Goal: Transaction & Acquisition: Book appointment/travel/reservation

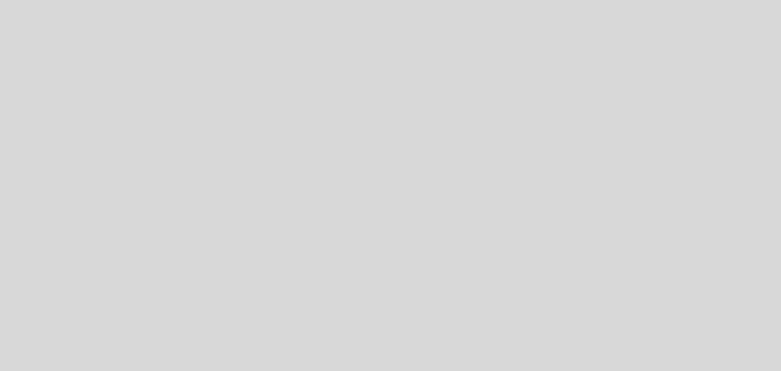
select select "es"
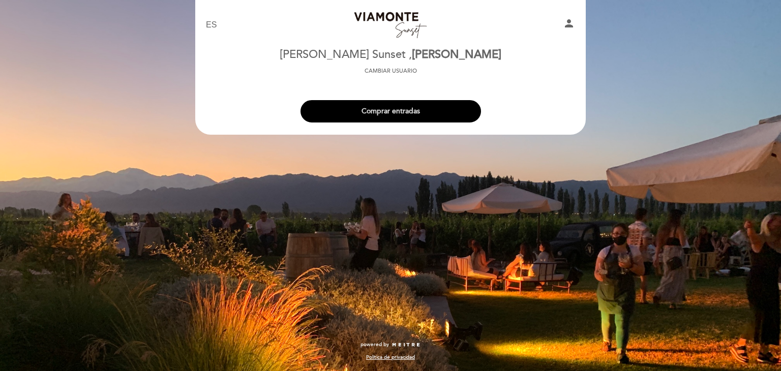
click at [400, 118] on button "Comprar entradas" at bounding box center [390, 111] width 180 height 22
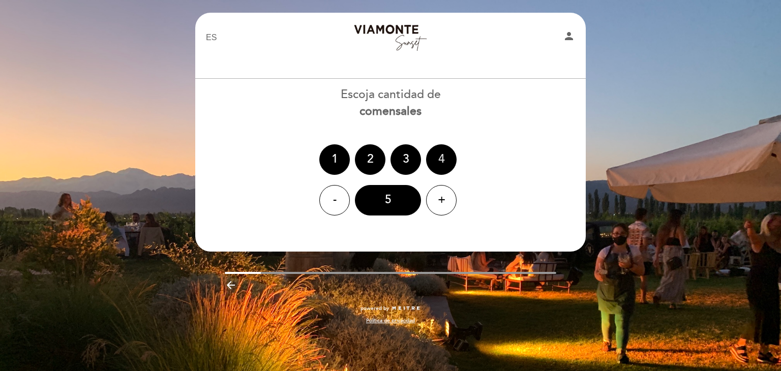
click at [444, 162] on div "4" at bounding box center [441, 159] width 30 height 30
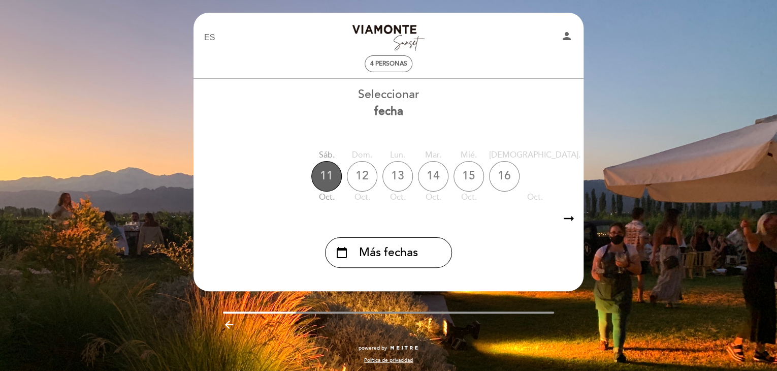
click at [320, 175] on div "11" at bounding box center [327, 176] width 30 height 30
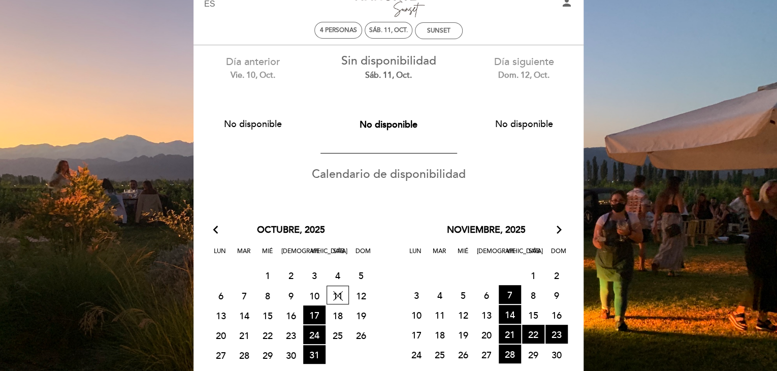
scroll to position [51, 0]
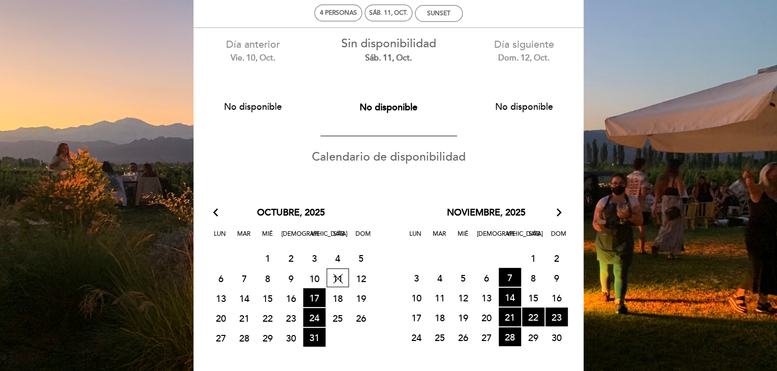
click at [216, 304] on span "13 CERRADO" at bounding box center [221, 298] width 22 height 19
click at [222, 297] on span "13 CERRADO" at bounding box center [221, 298] width 22 height 19
click at [315, 317] on span "24 HORA DE ENTRADAS DISPONIBLES" at bounding box center [314, 317] width 22 height 19
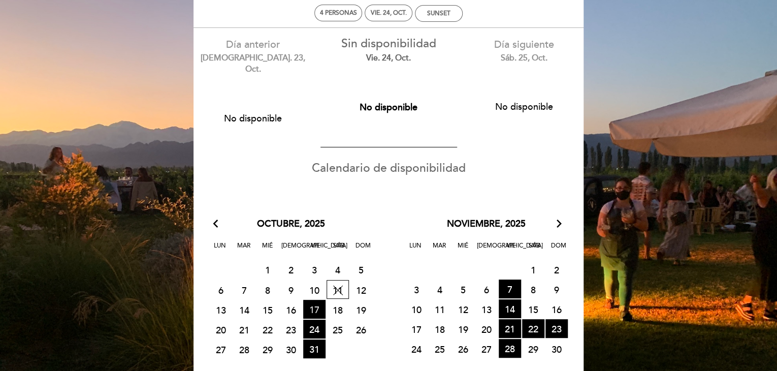
click at [317, 301] on span "17 HORA DE ENTRADAS DISPONIBLES" at bounding box center [314, 309] width 22 height 19
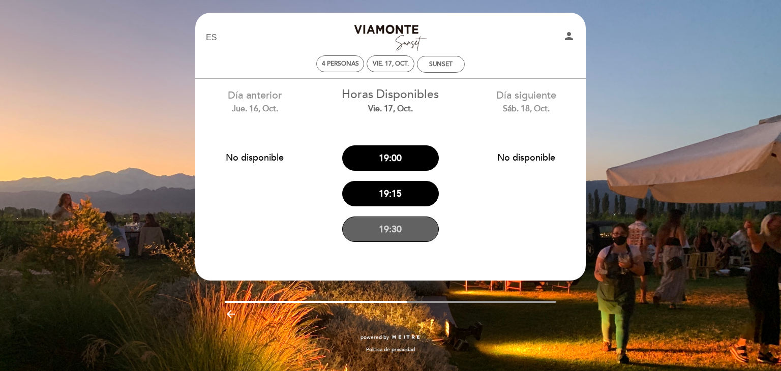
click at [387, 224] on button "19:30" at bounding box center [390, 228] width 97 height 25
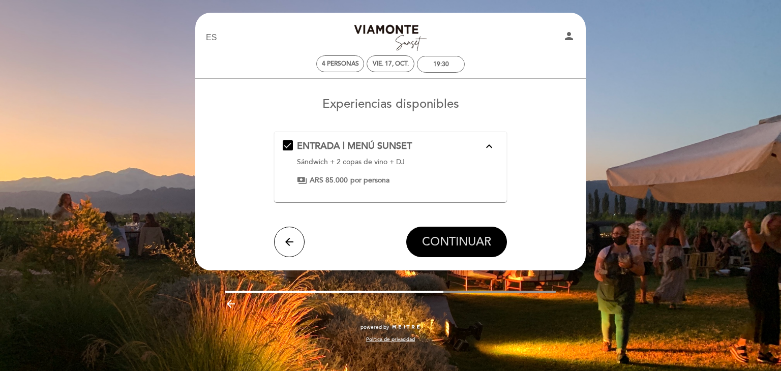
click at [453, 241] on span "CONTINUAR" at bounding box center [456, 242] width 69 height 14
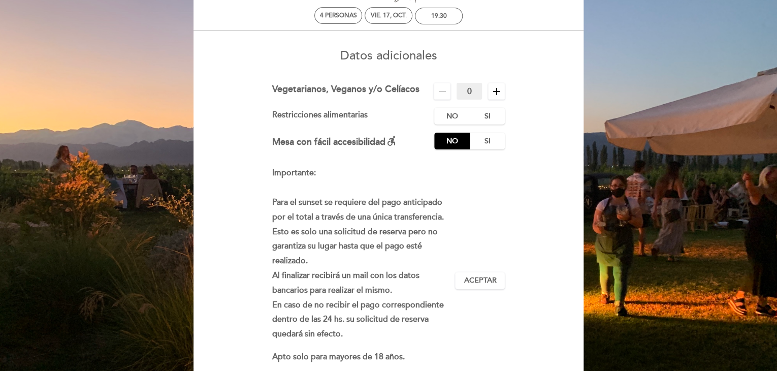
scroll to position [51, 0]
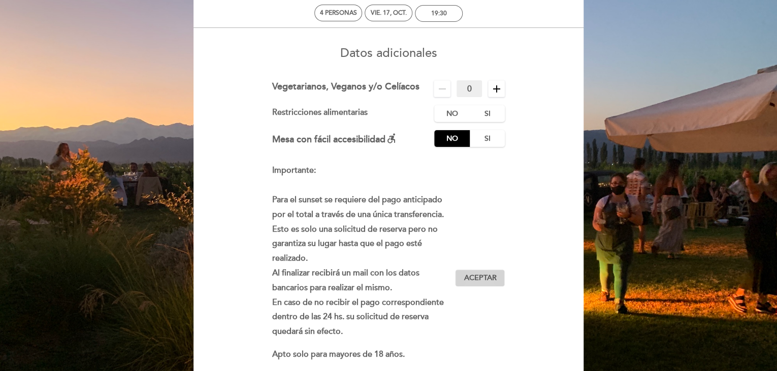
click at [471, 277] on span "Aceptar" at bounding box center [480, 278] width 33 height 11
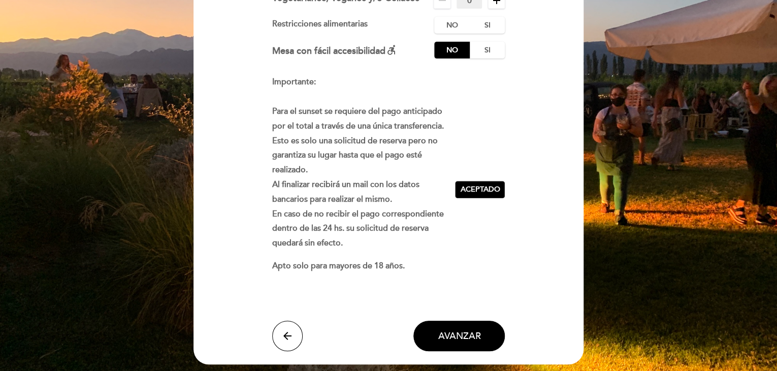
scroll to position [152, 0]
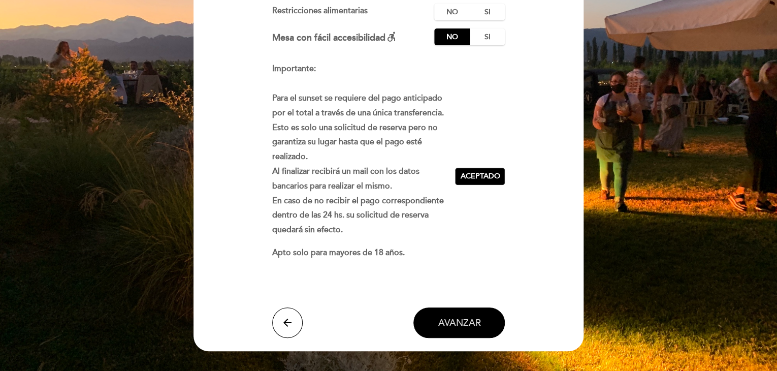
click at [447, 326] on span "AVANZAR" at bounding box center [459, 322] width 43 height 11
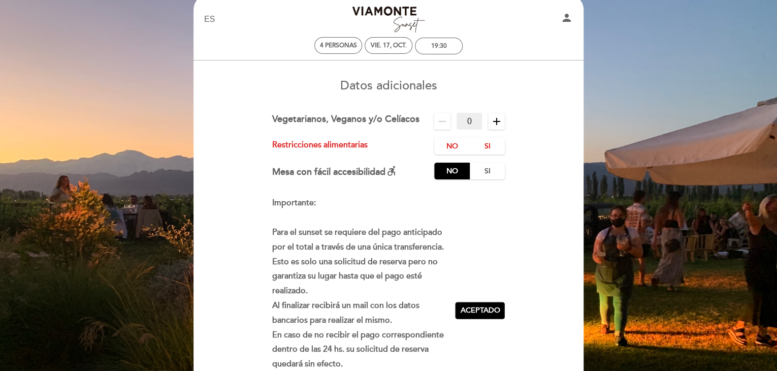
scroll to position [0, 0]
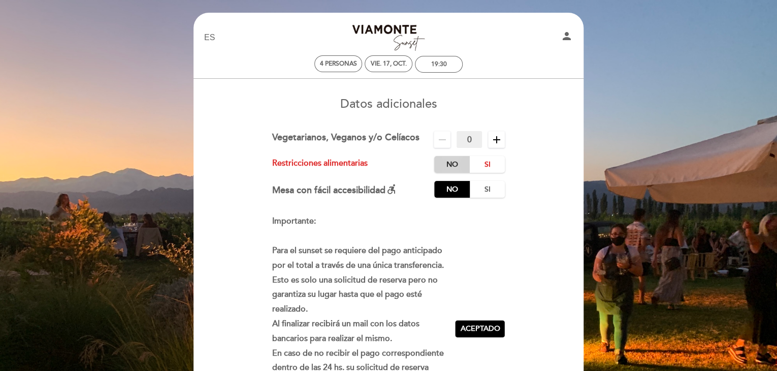
click at [455, 164] on label "No" at bounding box center [452, 164] width 36 height 17
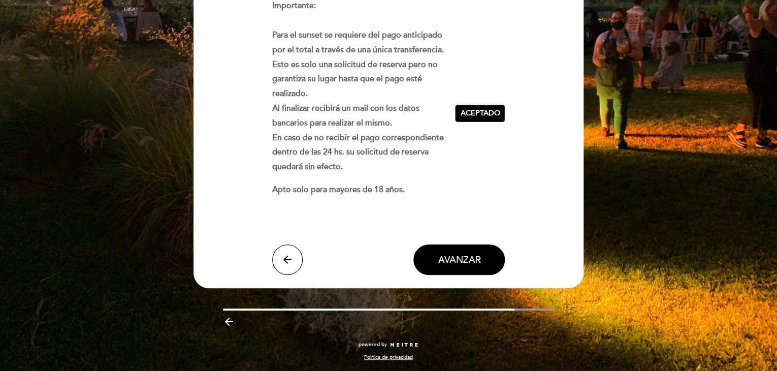
scroll to position [215, 0]
click at [468, 265] on span "AVANZAR" at bounding box center [459, 259] width 43 height 11
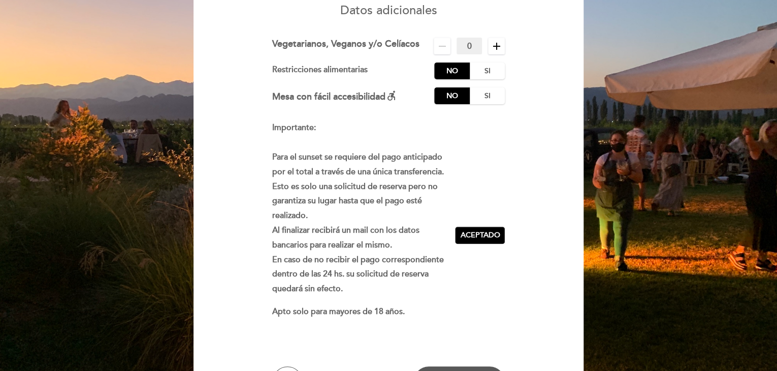
scroll to position [203, 0]
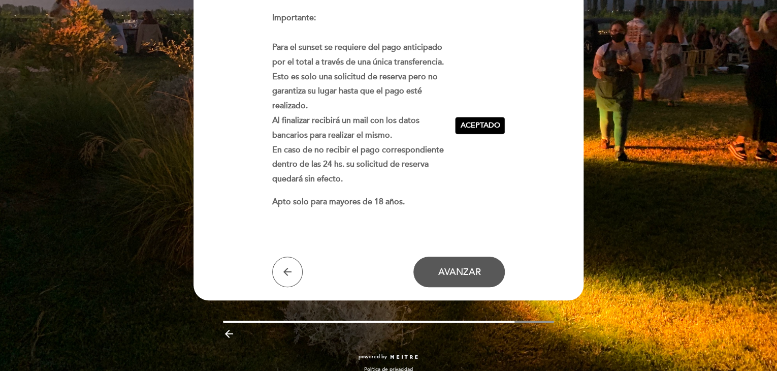
click at [638, 143] on div "EN ES PT [GEOGRAPHIC_DATA][PERSON_NAME] person 4 personas vie. 17, oct. 19:30 […" at bounding box center [388, 90] width 777 height 586
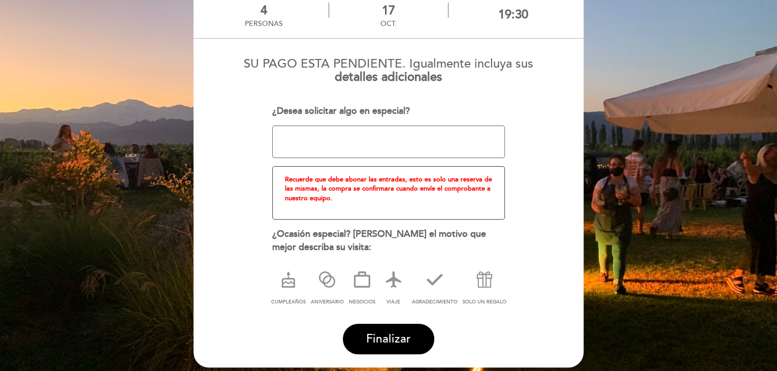
scroll to position [102, 0]
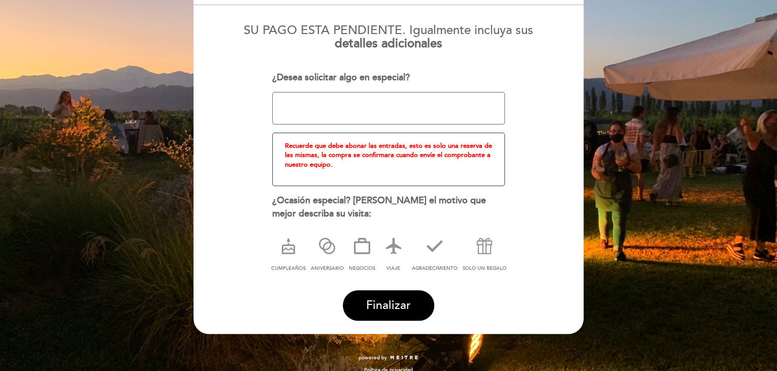
click at [392, 110] on textarea at bounding box center [388, 108] width 233 height 33
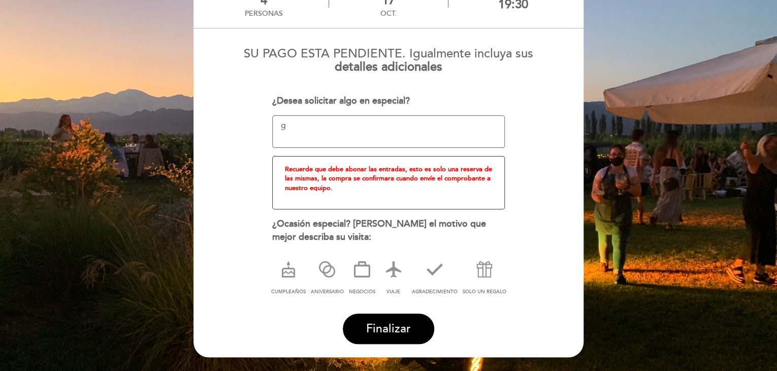
scroll to position [114, 0]
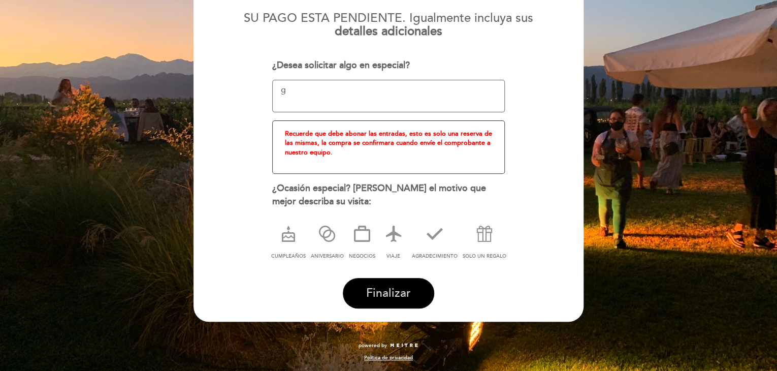
type textarea "g"
click at [411, 299] on button "Finalizar" at bounding box center [388, 293] width 91 height 30
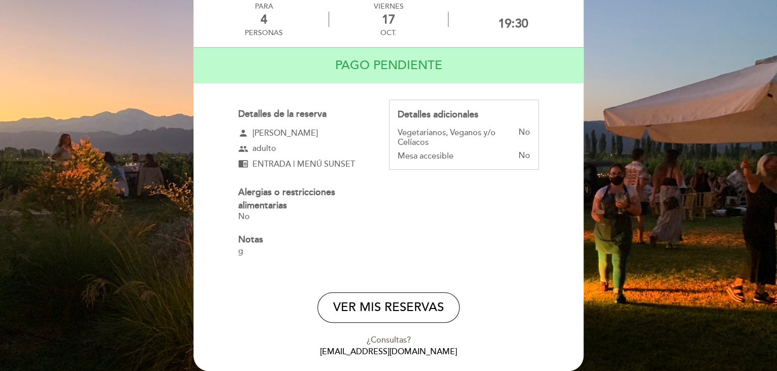
scroll to position [102, 0]
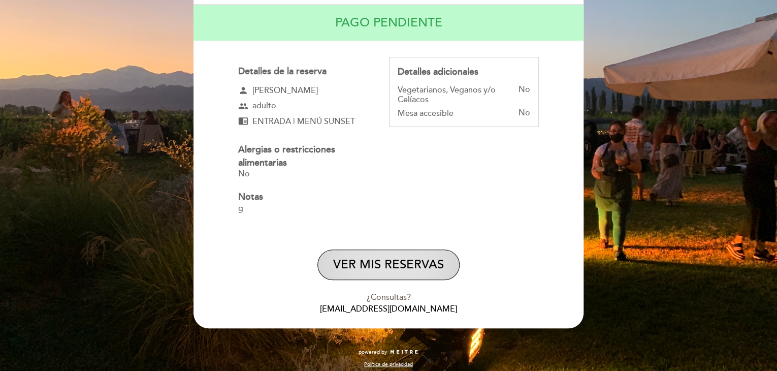
click at [380, 260] on button "VER MIS RESERVAS" at bounding box center [389, 265] width 142 height 30
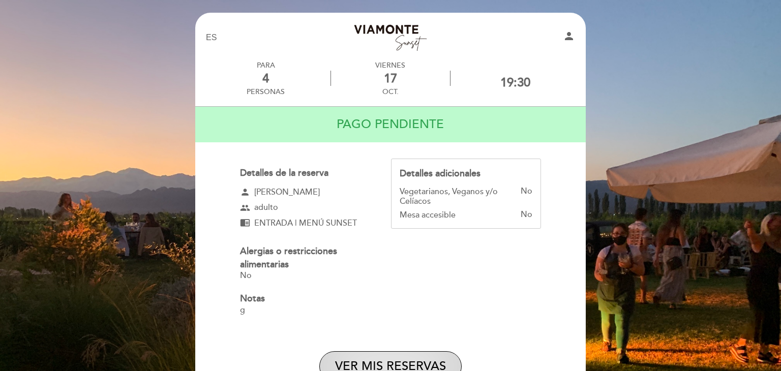
select select "es"
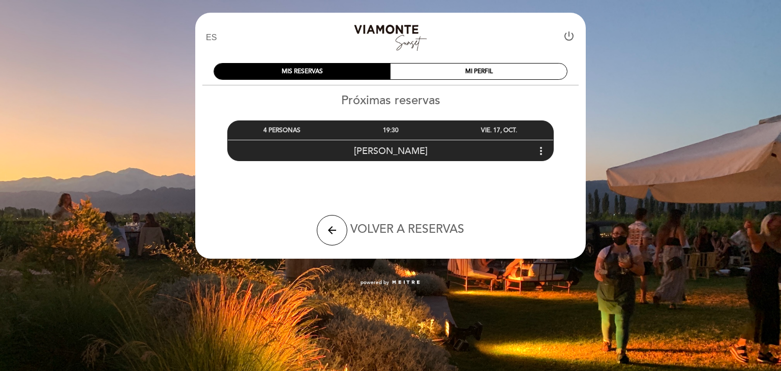
click at [539, 149] on icon "more_vert" at bounding box center [541, 151] width 12 height 12
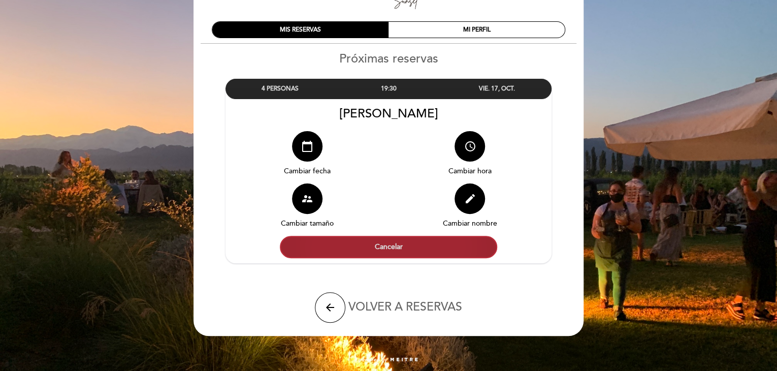
scroll to position [44, 0]
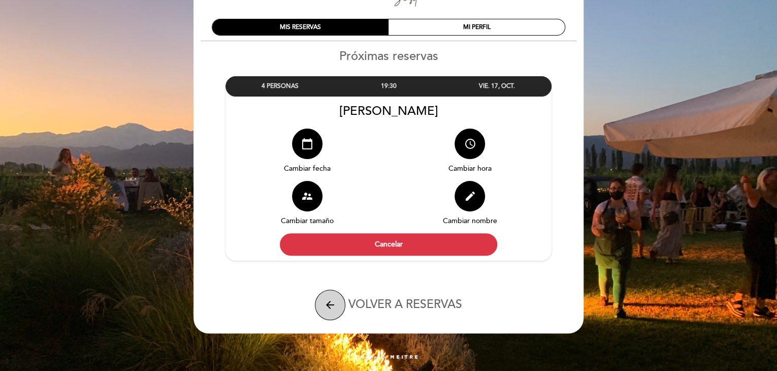
click at [318, 296] on button "arrow_back" at bounding box center [330, 305] width 30 height 30
select select "es"
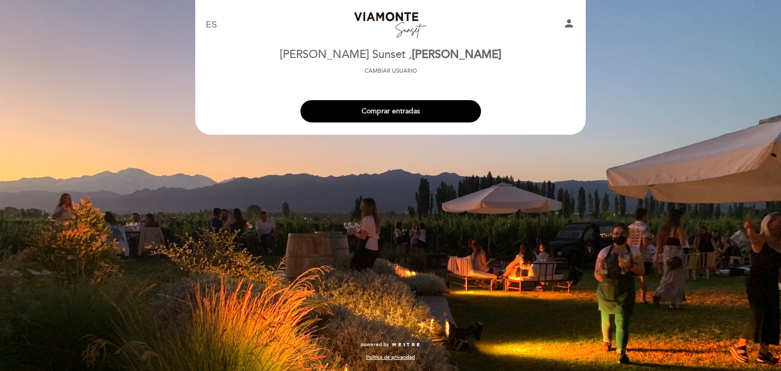
click at [384, 115] on button "Comprar entradas" at bounding box center [390, 111] width 180 height 22
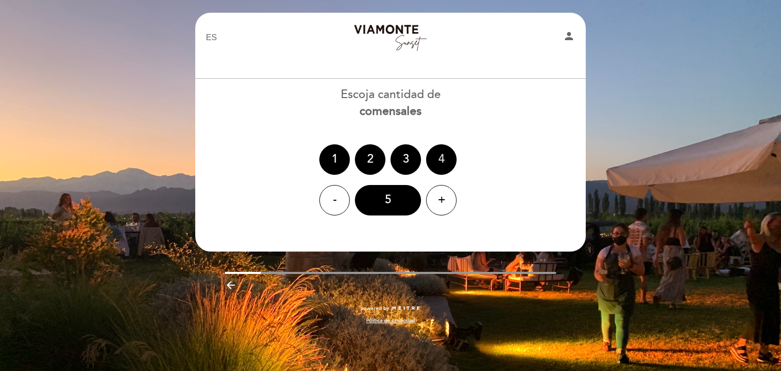
click at [448, 165] on div "4" at bounding box center [441, 159] width 30 height 30
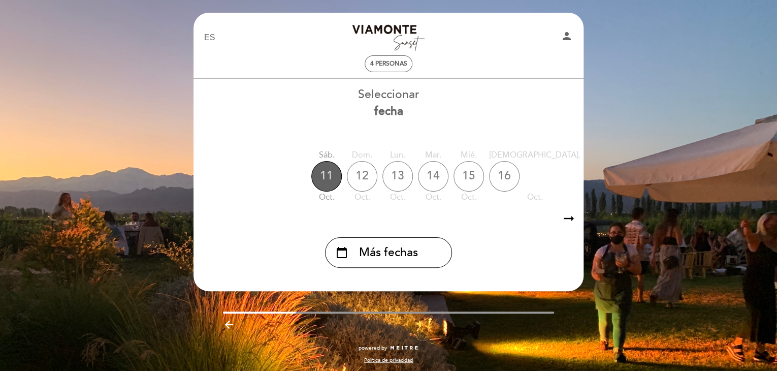
click at [332, 185] on div "11" at bounding box center [327, 176] width 30 height 30
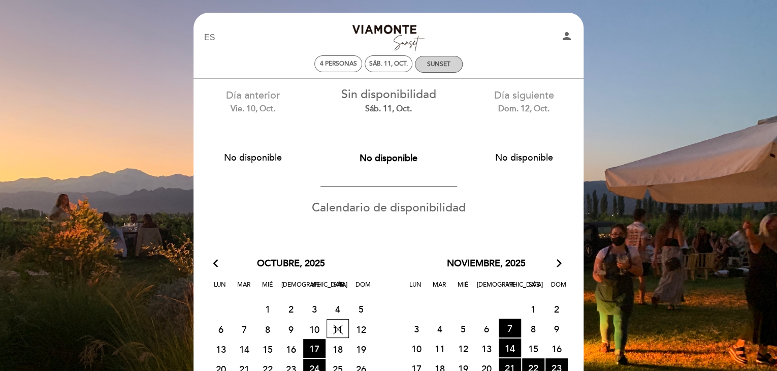
click at [443, 70] on div "SUNSET" at bounding box center [439, 64] width 47 height 16
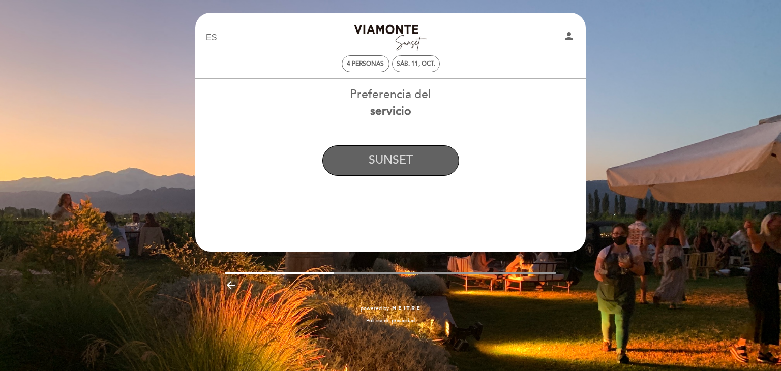
click at [382, 162] on button "SUNSET" at bounding box center [390, 160] width 137 height 30
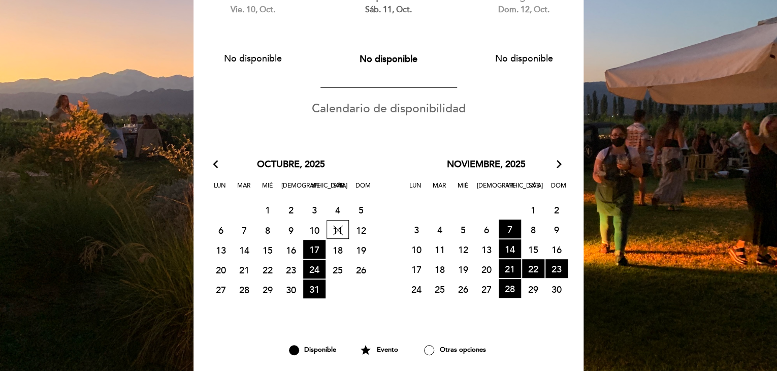
scroll to position [102, 0]
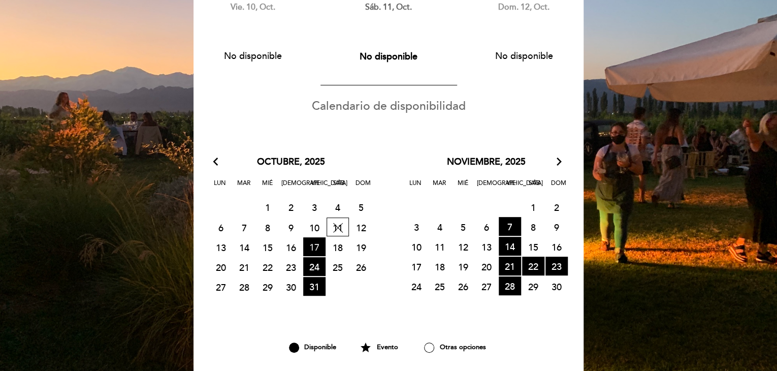
click at [318, 246] on span "17 HORA DE ENTRADAS DISPONIBLES" at bounding box center [314, 246] width 22 height 19
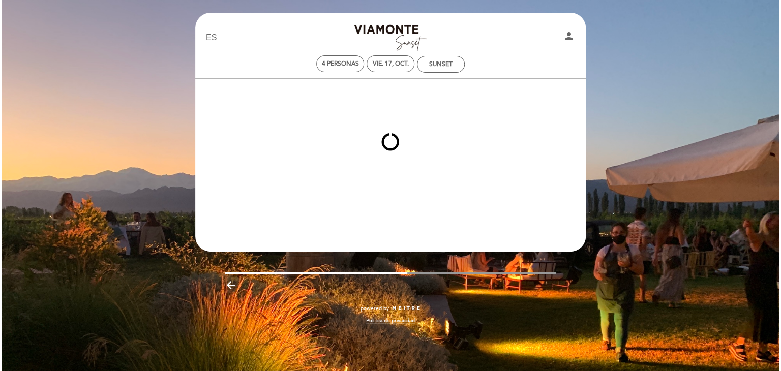
scroll to position [0, 0]
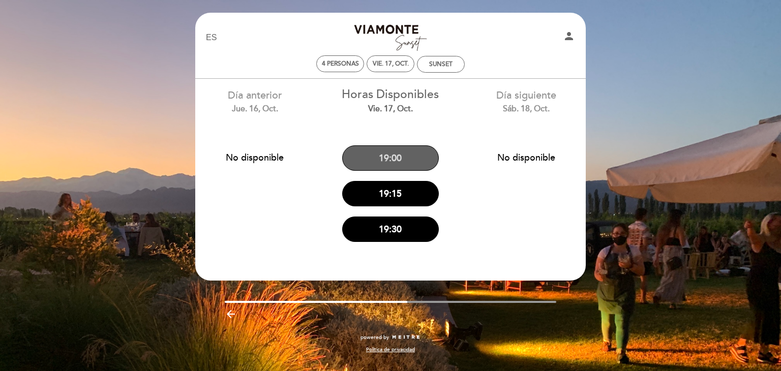
click at [388, 160] on button "19:00" at bounding box center [390, 157] width 97 height 25
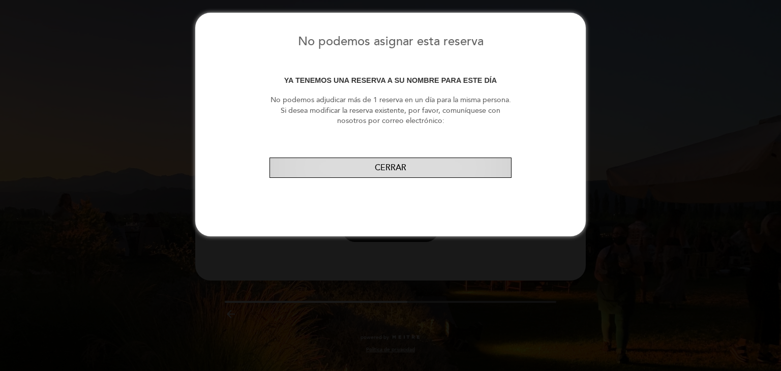
click at [375, 167] on button "Cerrar" at bounding box center [390, 168] width 242 height 21
